Goal: Task Accomplishment & Management: Complete application form

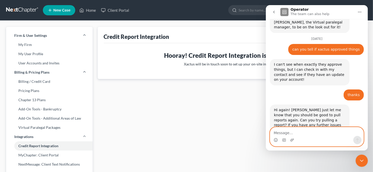
scroll to position [1231, 0]
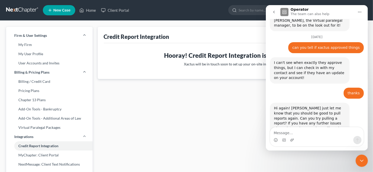
click at [361, 158] on icon "Close Intercom Messenger" at bounding box center [362, 160] width 6 height 6
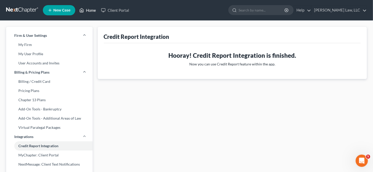
click at [88, 10] on link "Home" at bounding box center [88, 10] width 22 height 9
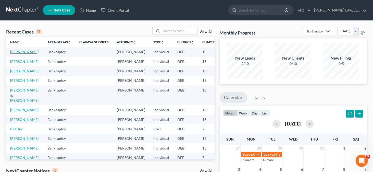
click at [14, 54] on link "[PERSON_NAME]" at bounding box center [24, 52] width 28 height 4
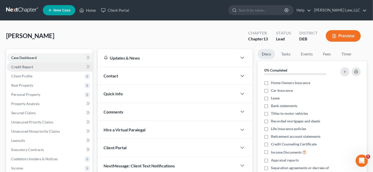
click at [25, 66] on span "Credit Report" at bounding box center [22, 67] width 22 height 4
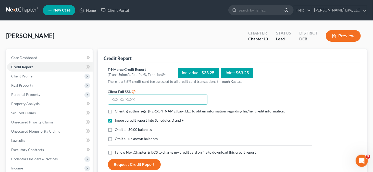
click at [116, 100] on input "text" at bounding box center [158, 99] width 100 height 10
type input "221-54-9164"
click at [117, 109] on span "Client(s) authorize(s) Masten Law, LLC to obtain information regarding his/her …" at bounding box center [200, 111] width 170 height 4
click at [117, 109] on input "Client(s) authorize(s) Masten Law, LLC to obtain information regarding his/her …" at bounding box center [118, 110] width 3 height 3
checkbox input "true"
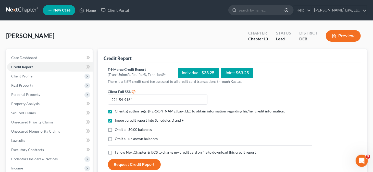
click at [119, 150] on span "I allow NextChapter & UCS to charge my credit card on file to download this cre…" at bounding box center [185, 152] width 141 height 4
click at [119, 150] on input "I allow NextChapter & UCS to charge my credit card on file to download this cre…" at bounding box center [118, 151] width 3 height 3
checkbox input "true"
click at [128, 160] on button "Request Credit Report" at bounding box center [134, 164] width 53 height 11
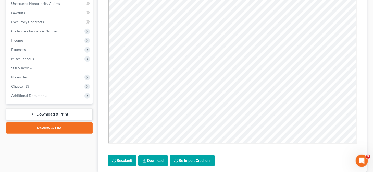
scroll to position [51, 0]
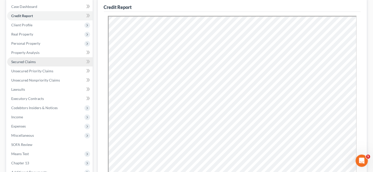
click at [27, 64] on link "Secured Claims" at bounding box center [50, 61] width 86 height 9
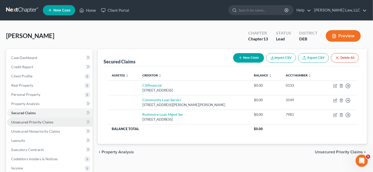
click at [37, 122] on span "Unsecured Priority Claims" at bounding box center [32, 122] width 42 height 4
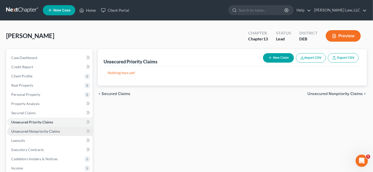
click at [39, 129] on span "Unsecured Nonpriority Claims" at bounding box center [35, 131] width 49 height 4
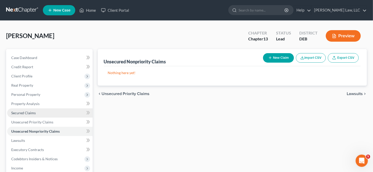
click at [32, 115] on link "Secured Claims" at bounding box center [50, 112] width 86 height 9
